Goal: Find specific page/section: Find specific page/section

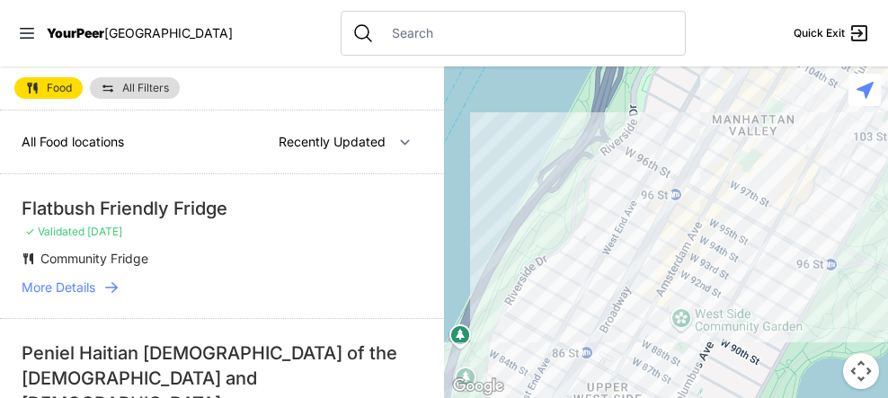
select select "nearby"
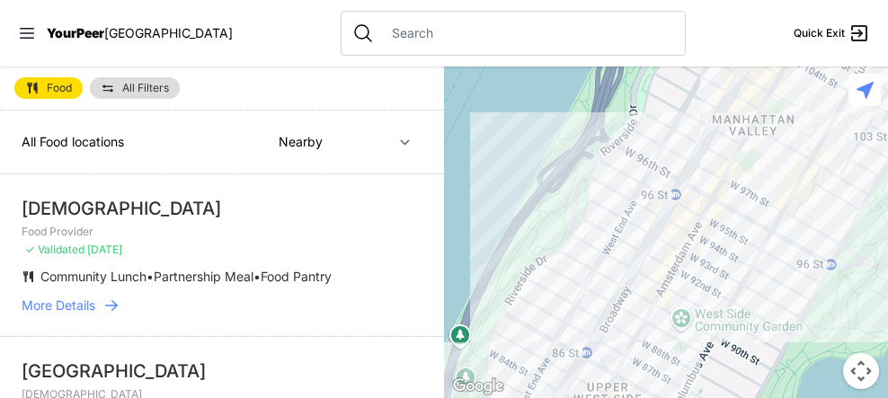
click at [662, 219] on div at bounding box center [666, 233] width 444 height 332
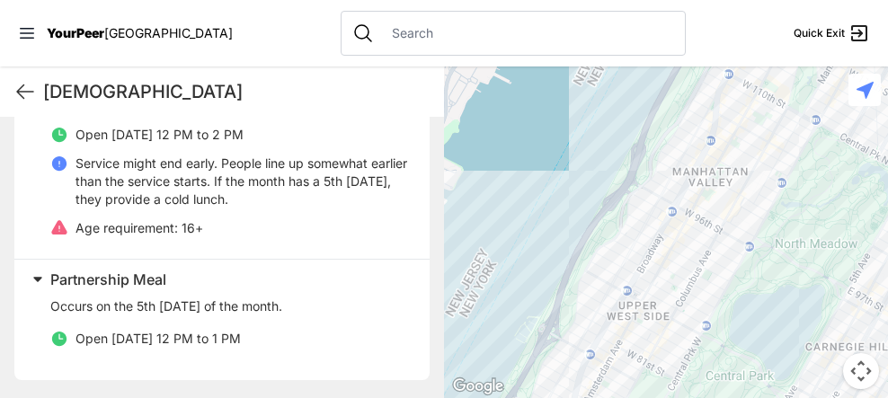
scroll to position [1254, 0]
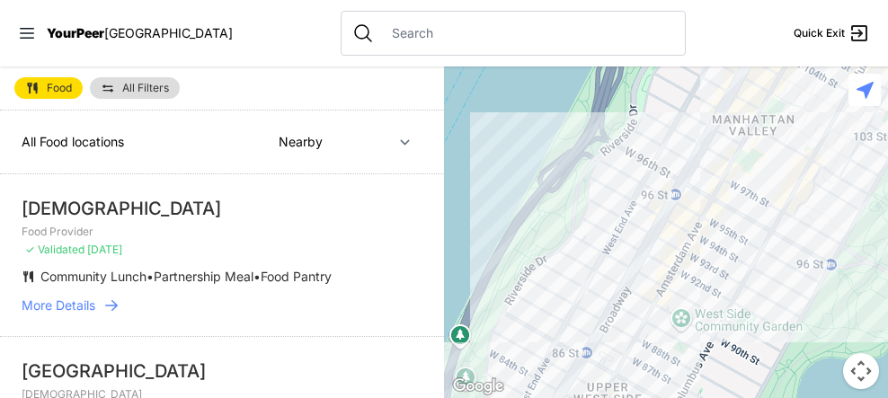
click at [592, 293] on div at bounding box center [666, 233] width 444 height 332
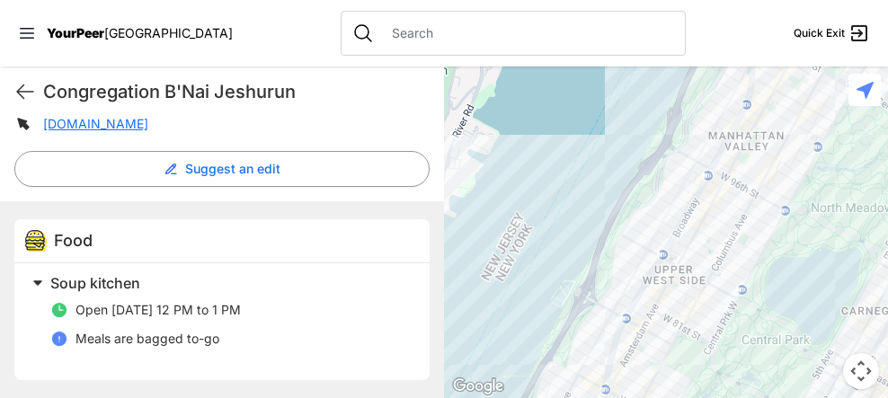
scroll to position [641, 0]
